Goal: Use online tool/utility: Utilize a website feature to perform a specific function

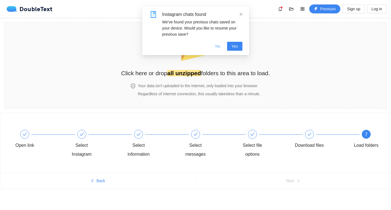
click at [217, 47] on span "No" at bounding box center [218, 46] width 5 height 6
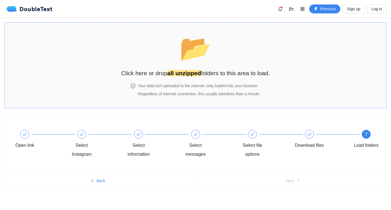
click at [192, 84] on h4 "Your data isn't uploaded to the internet, only loaded into your browser." at bounding box center [199, 86] width 123 height 6
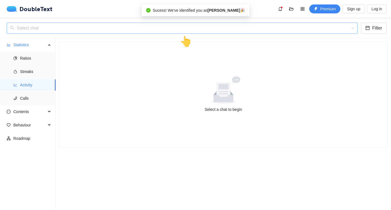
click at [105, 28] on input "search" at bounding box center [180, 28] width 341 height 11
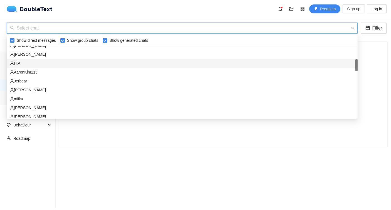
scroll to position [77, 0]
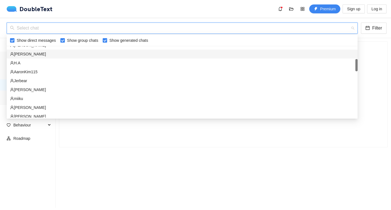
click at [46, 56] on div "[PERSON_NAME]" at bounding box center [182, 54] width 344 height 6
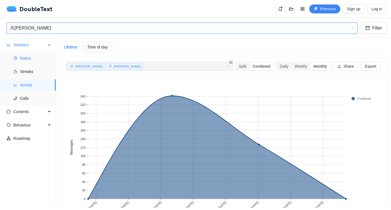
click at [34, 56] on span "Ratios" at bounding box center [35, 58] width 31 height 11
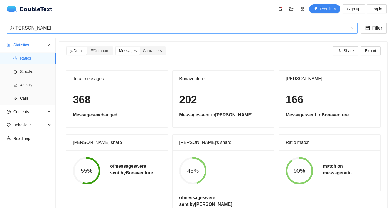
click at [77, 29] on div "[PERSON_NAME]" at bounding box center [179, 28] width 339 height 11
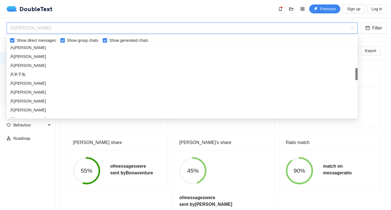
scroll to position [138, 0]
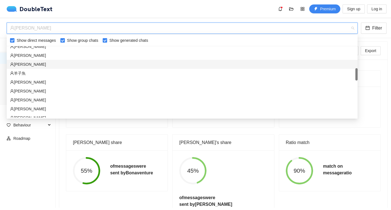
click at [60, 65] on div "[PERSON_NAME]" at bounding box center [182, 64] width 344 height 6
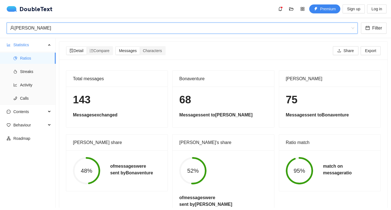
click at [67, 23] on div "[PERSON_NAME]" at bounding box center [179, 28] width 339 height 11
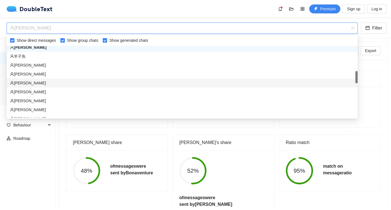
scroll to position [158, 0]
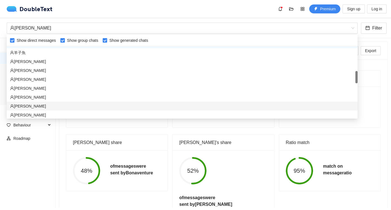
click at [58, 150] on section "Detail Compare Messages Characters Share Export Total messages 143 Messages exc…" at bounding box center [224, 123] width 336 height 170
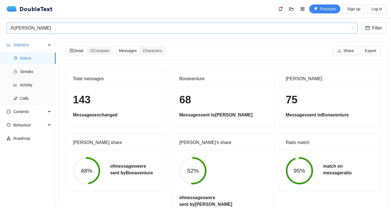
click at [86, 29] on div "[PERSON_NAME]" at bounding box center [179, 28] width 339 height 11
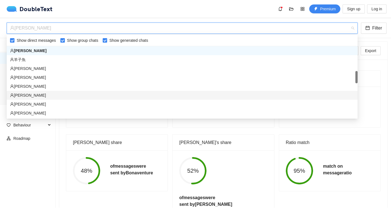
scroll to position [192, 0]
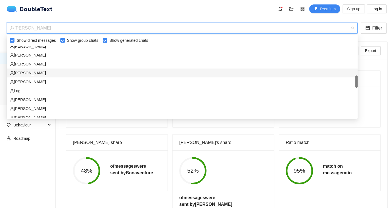
click at [53, 68] on div "[PERSON_NAME]" at bounding box center [182, 72] width 351 height 9
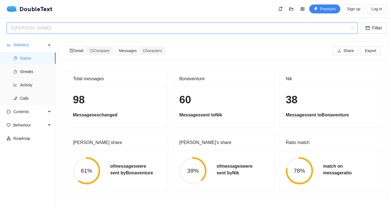
click at [68, 27] on div "[PERSON_NAME]" at bounding box center [179, 28] width 339 height 11
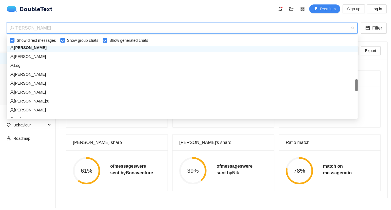
scroll to position [218, 0]
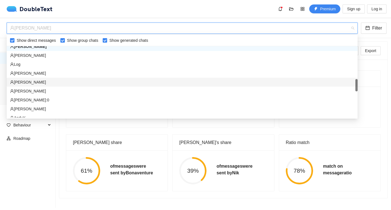
click at [58, 79] on div "[PERSON_NAME]" at bounding box center [182, 82] width 351 height 9
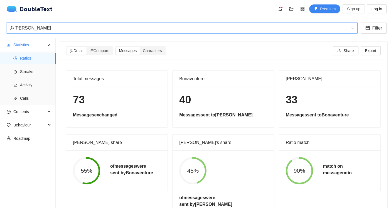
click at [65, 27] on div "[PERSON_NAME]" at bounding box center [179, 28] width 339 height 11
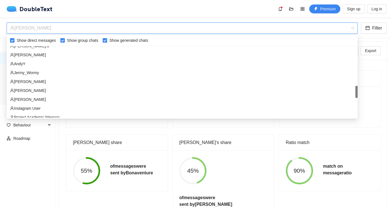
scroll to position [276, 0]
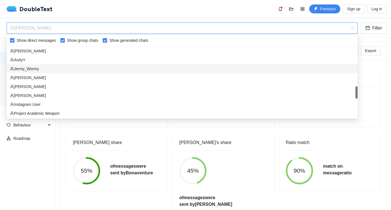
click at [44, 69] on div "Jermy_Wormy" at bounding box center [182, 69] width 344 height 6
